Goal: Information Seeking & Learning: Understand process/instructions

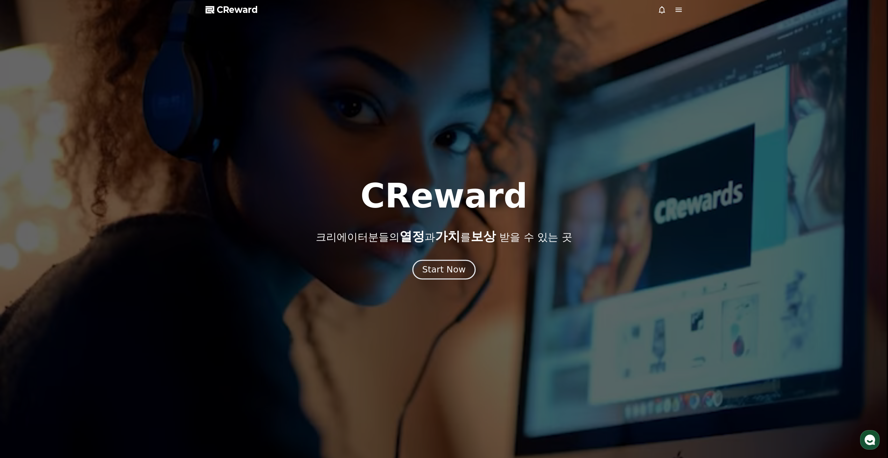
click at [437, 275] on div "Start Now" at bounding box center [443, 270] width 43 height 12
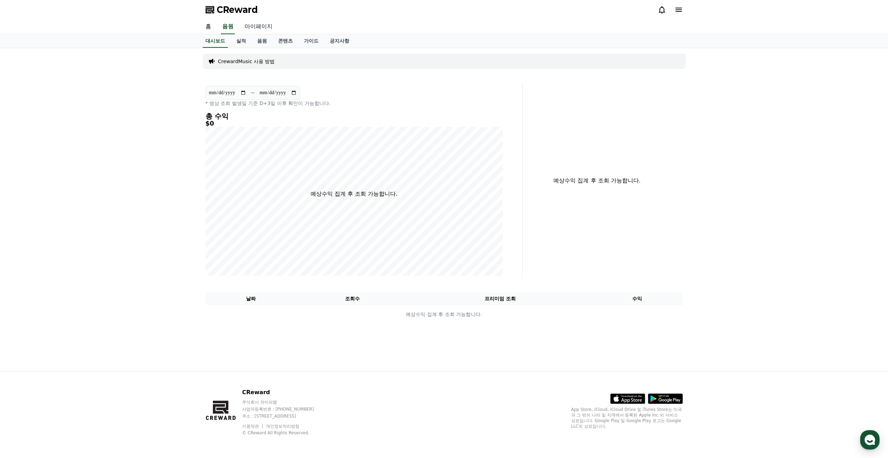
click at [252, 28] on link "마이페이지" at bounding box center [258, 27] width 39 height 15
select select "**********"
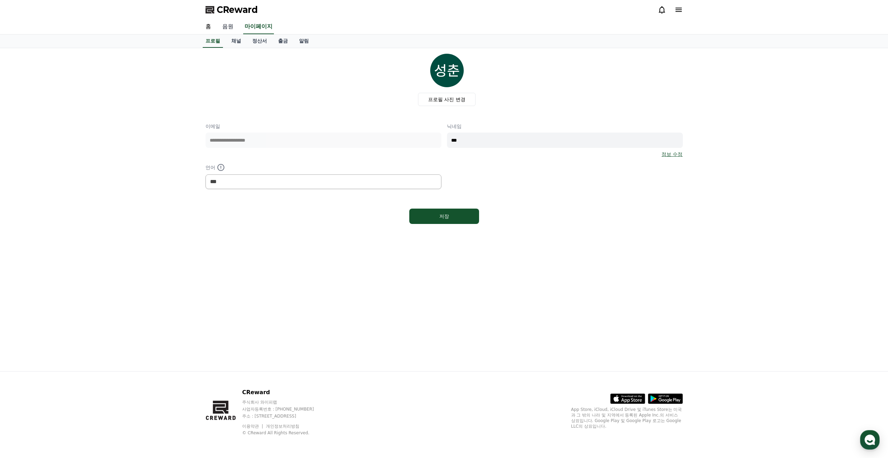
click at [229, 29] on link "음원" at bounding box center [228, 27] width 22 height 15
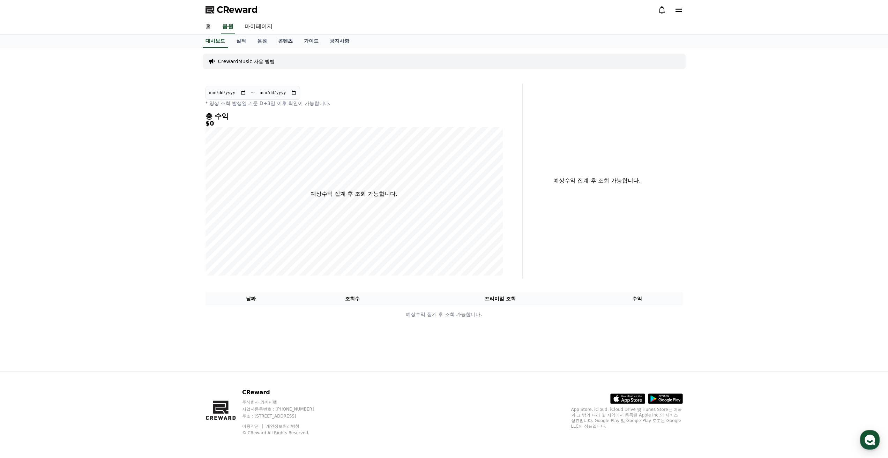
click at [285, 44] on link "콘텐츠" at bounding box center [285, 41] width 26 height 13
click at [261, 44] on link "음원" at bounding box center [262, 41] width 21 height 13
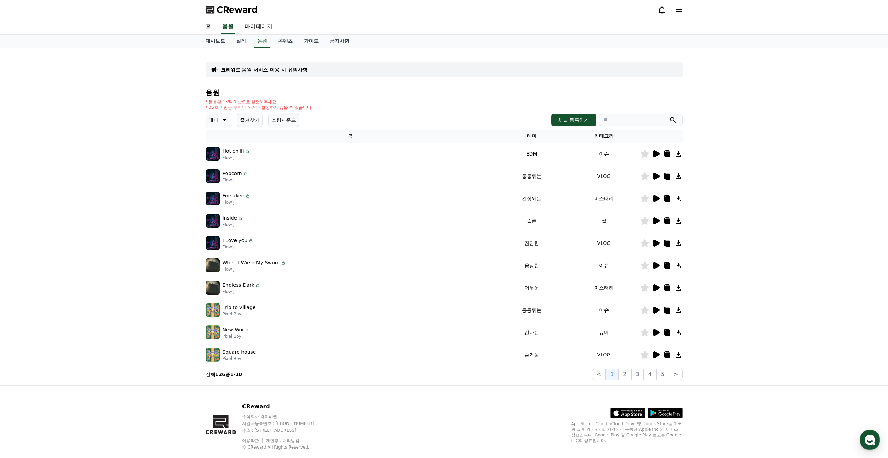
click at [134, 222] on div "크리워드 음원 서비스 이용 시 유의사항 음원 * 볼륨은 15% 이상으로 설정해주세요. * 35초 미만은 수익이 적거나 발생하지 않을 수 있습니…" at bounding box center [444, 216] width 888 height 337
click at [210, 27] on link "홈" at bounding box center [208, 27] width 17 height 15
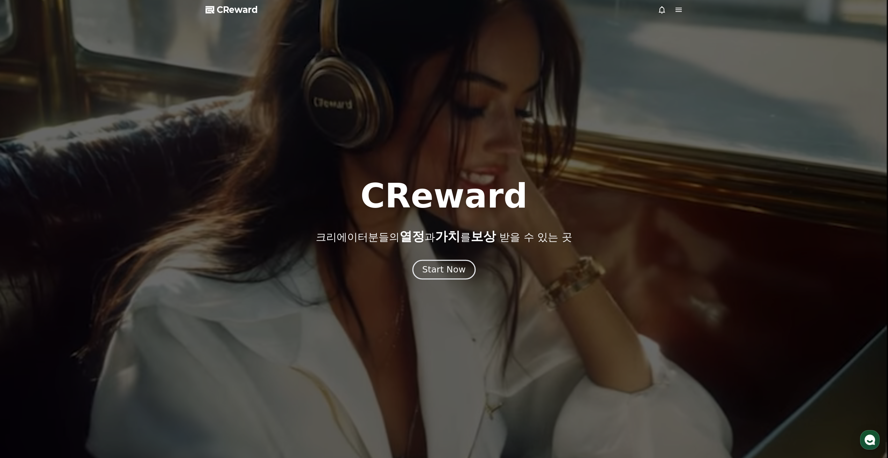
click at [448, 270] on div "Start Now" at bounding box center [443, 270] width 43 height 12
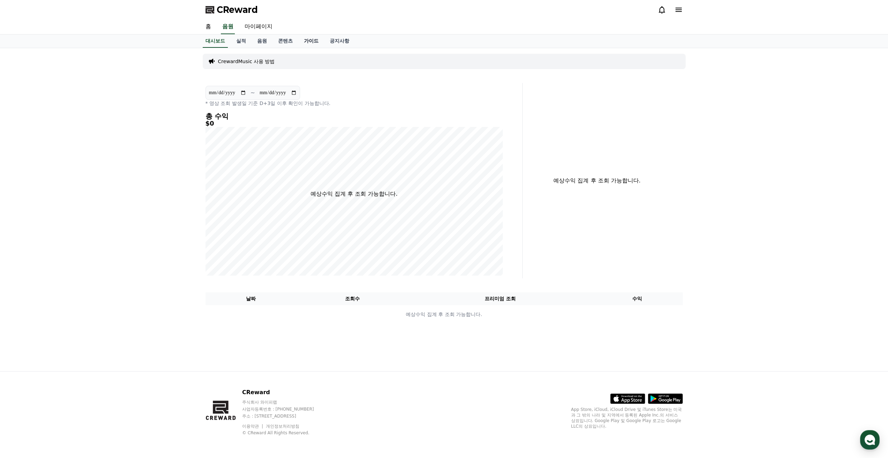
click at [305, 42] on link "가이드" at bounding box center [311, 41] width 26 height 13
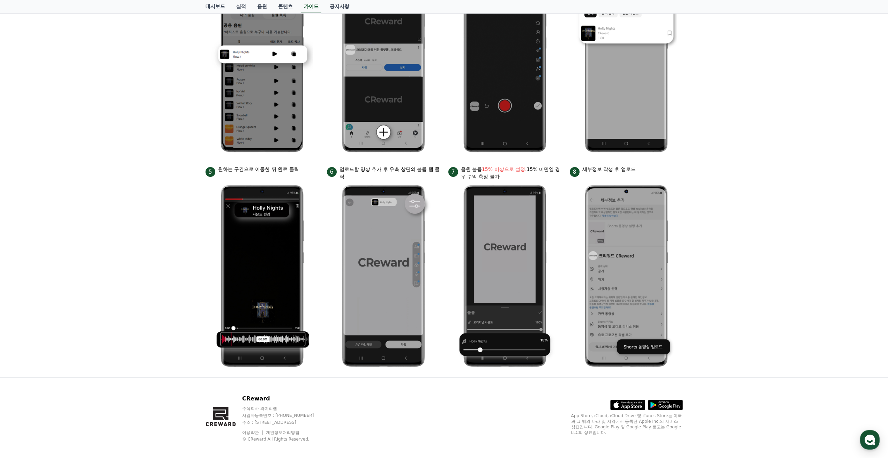
scroll to position [187, 0]
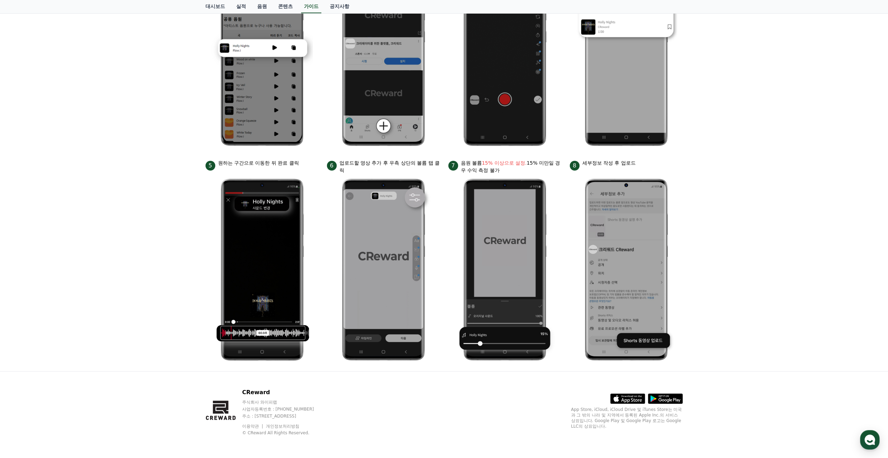
click at [148, 347] on div "안드로이드 아이폰 PC 유튜브 영상만 사용 가능합니다. 진행방법 *영상은 최소 35초 이상으로 업로드하는 것을 권장합니다. 1 크리워드에서 이…" at bounding box center [444, 116] width 888 height 510
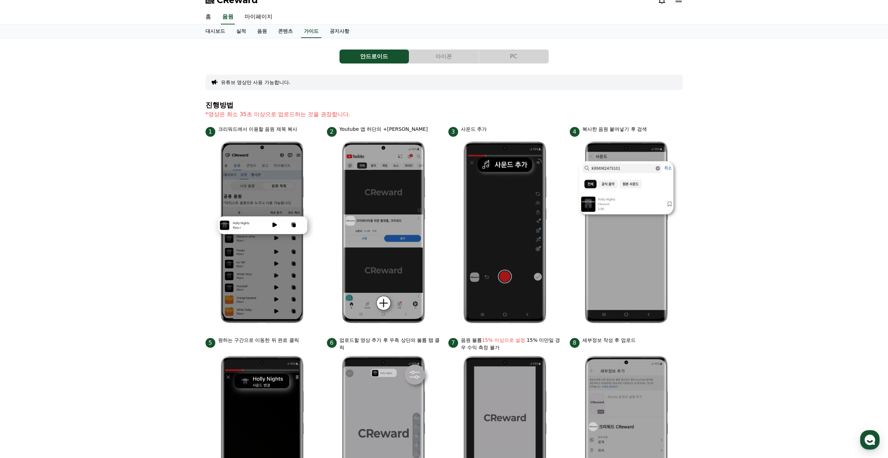
scroll to position [0, 0]
